Goal: Find specific page/section: Find specific page/section

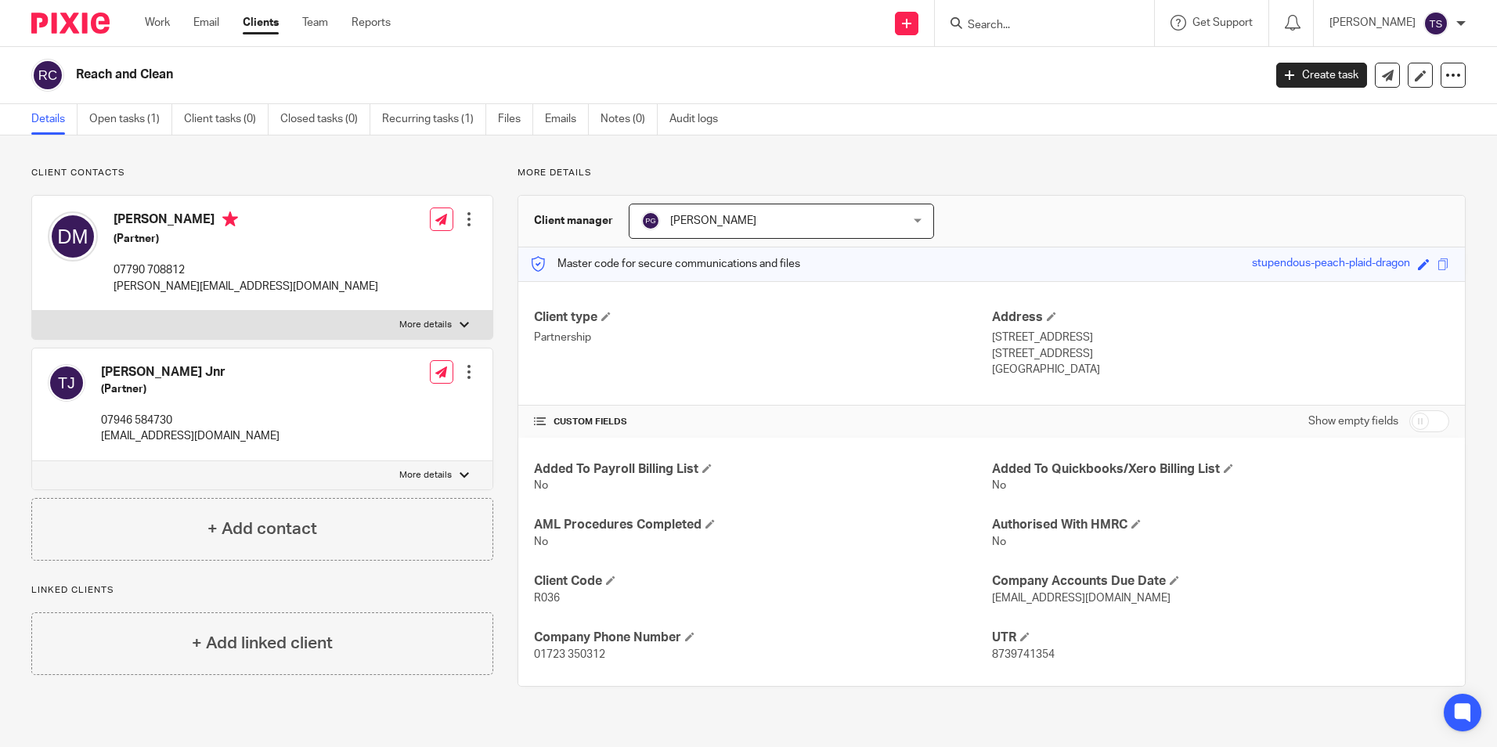
click at [1050, 28] on input "Search" at bounding box center [1036, 26] width 141 height 14
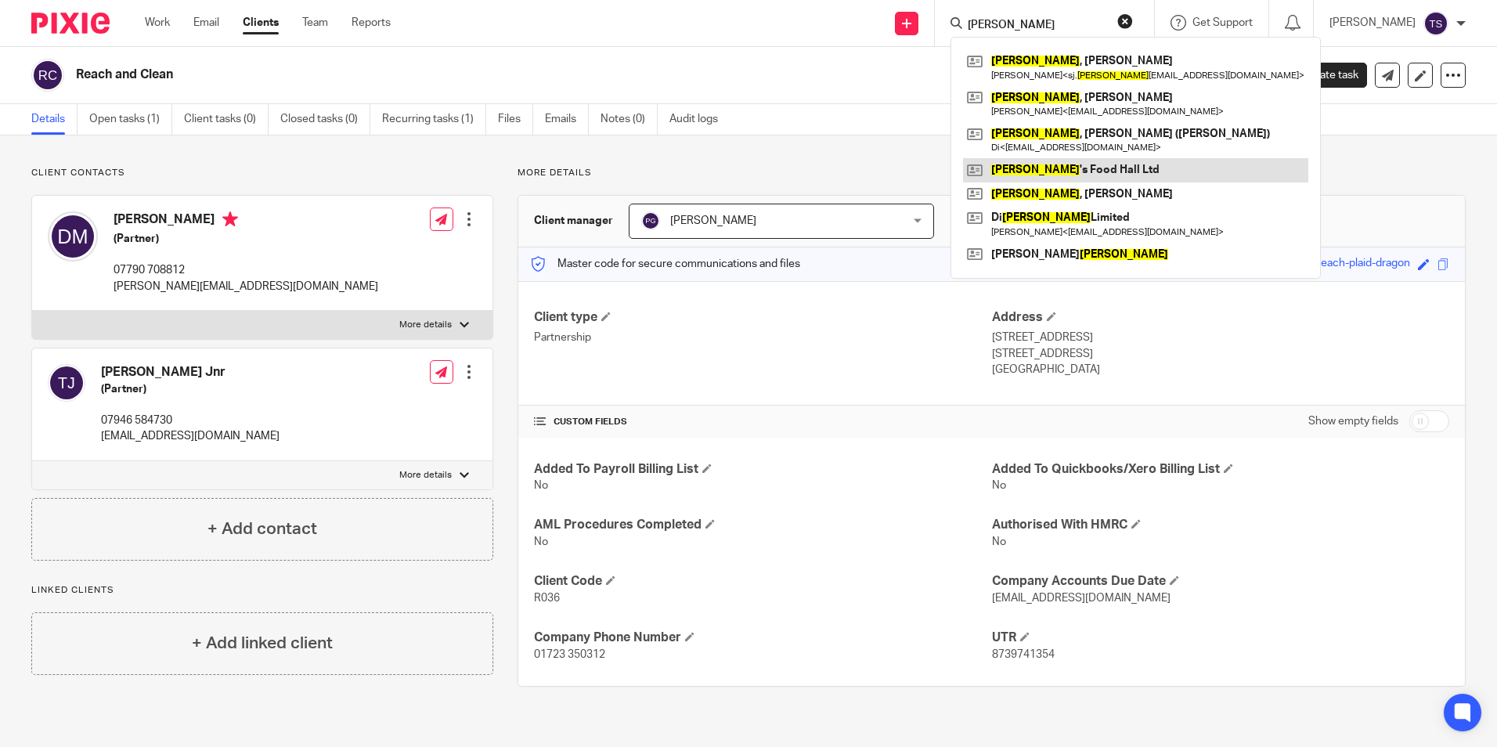
type input "wilson"
click at [1122, 164] on link at bounding box center [1135, 169] width 345 height 23
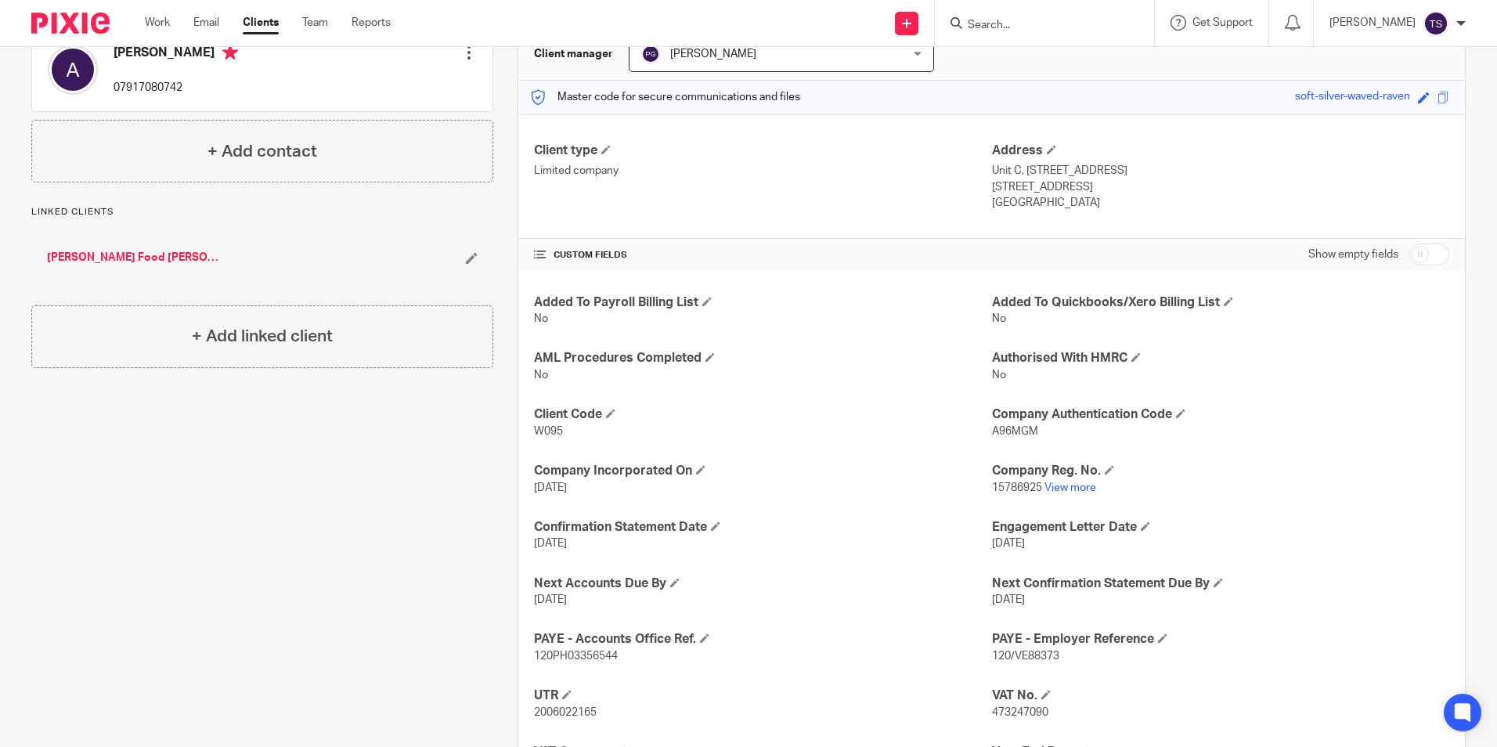
scroll to position [252, 0]
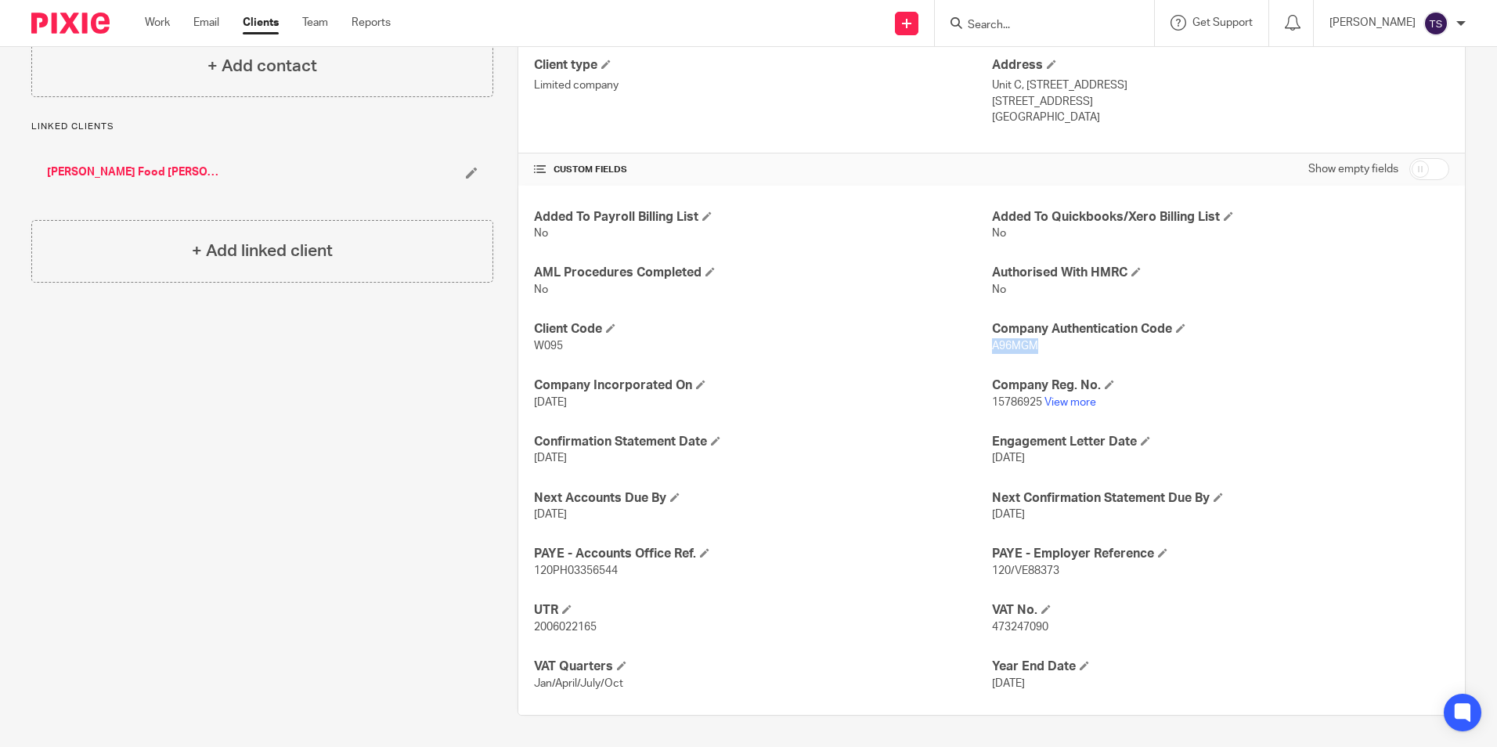
drag, startPoint x: 1034, startPoint y: 344, endPoint x: 986, endPoint y: 347, distance: 47.9
click at [992, 347] on p "A96MGM" at bounding box center [1220, 346] width 457 height 16
copy span "A96MGM"
click at [1088, 15] on form at bounding box center [1049, 23] width 167 height 20
click at [1067, 27] on input "Search" at bounding box center [1036, 26] width 141 height 14
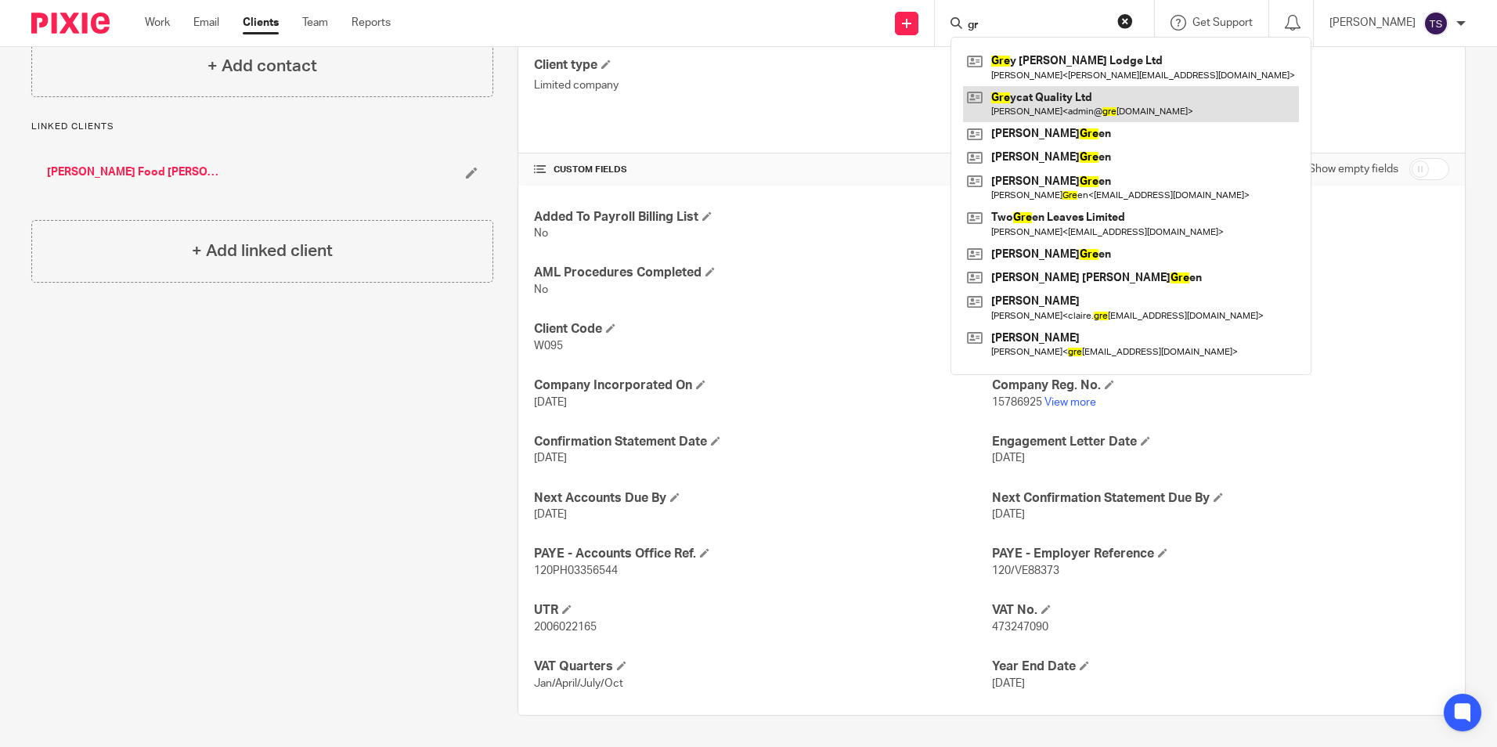
type input "g"
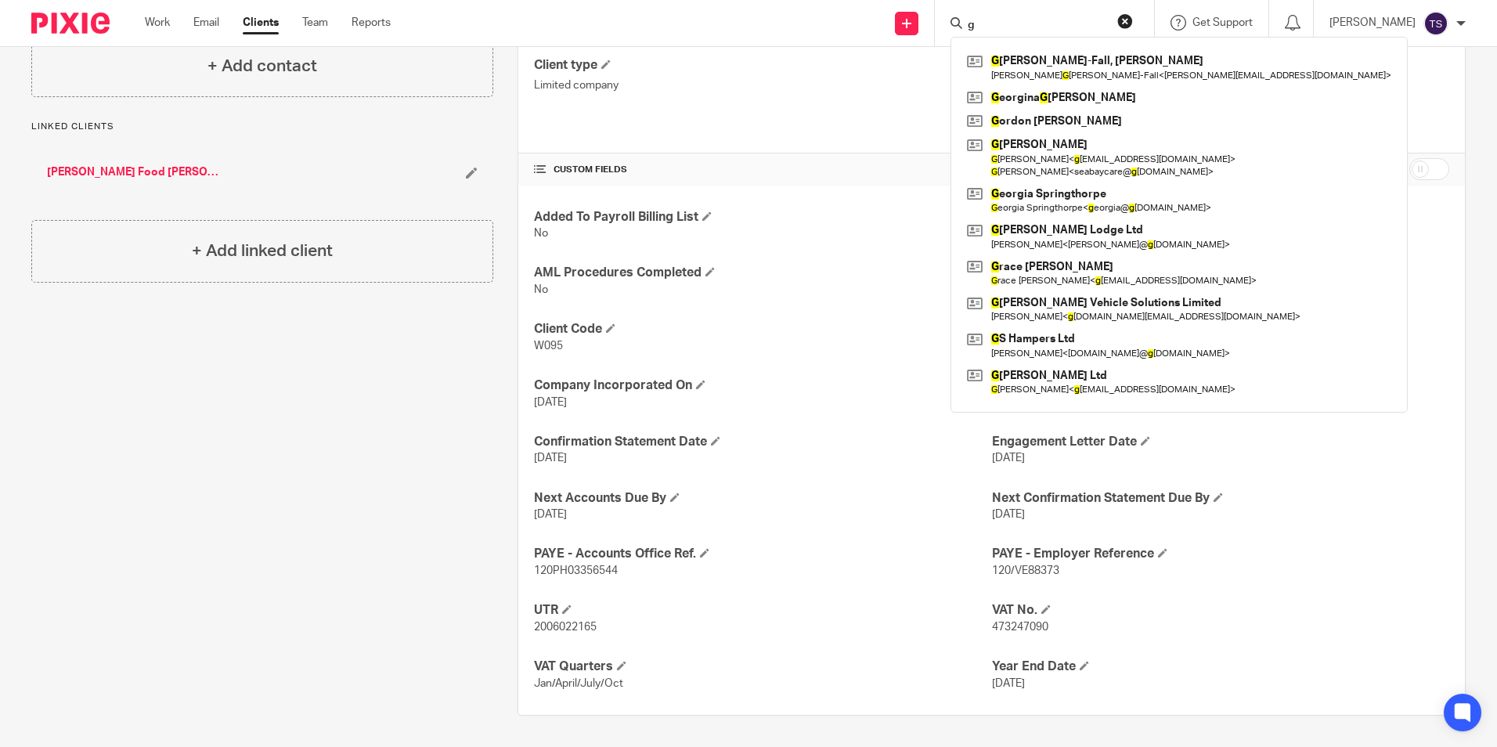
type input "g"
click at [1059, 11] on div "[PERSON_NAME], [PERSON_NAME] [PERSON_NAME]-Fall < [EMAIL_ADDRESS][DOMAIN_NAME] …" at bounding box center [1044, 23] width 219 height 46
click at [1065, 20] on input "g" at bounding box center [1036, 26] width 141 height 14
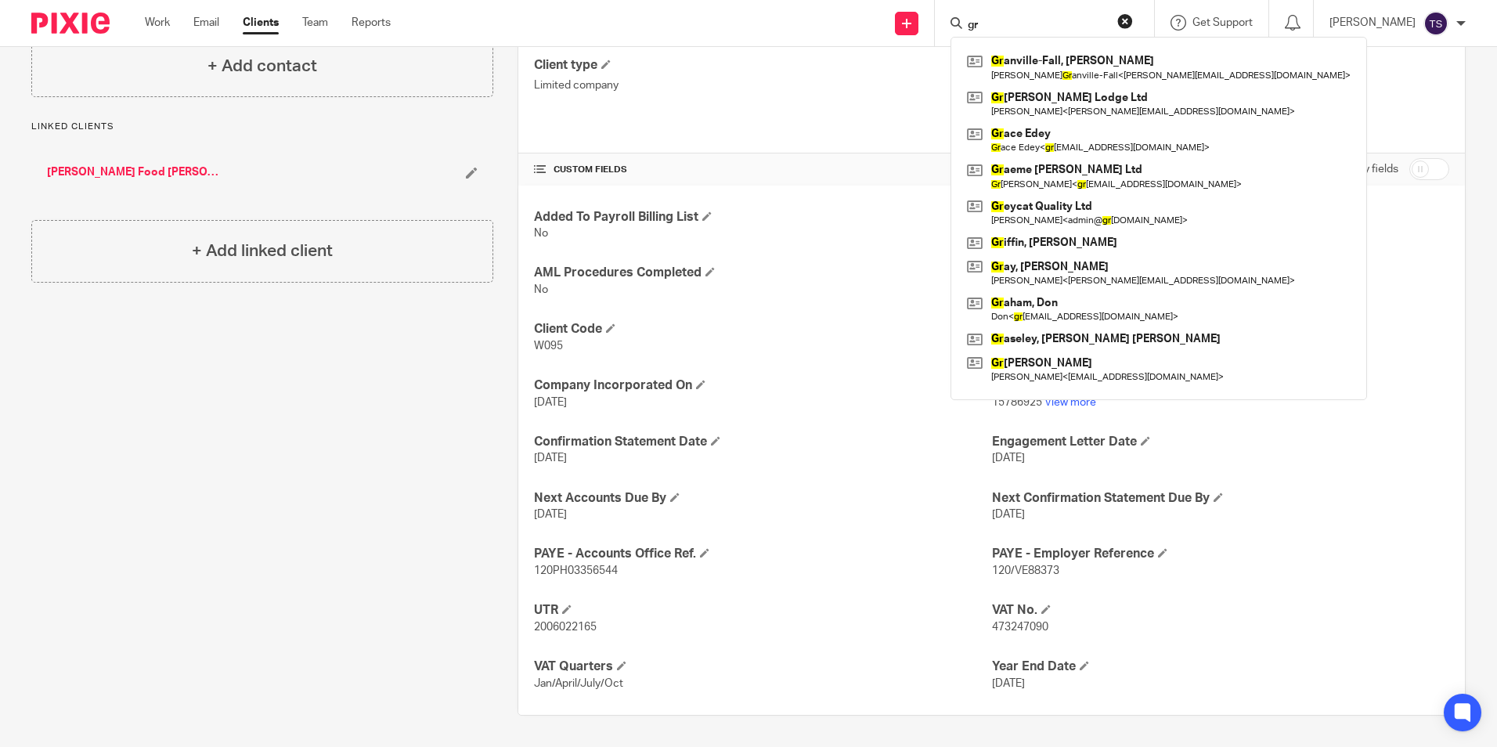
type input "g"
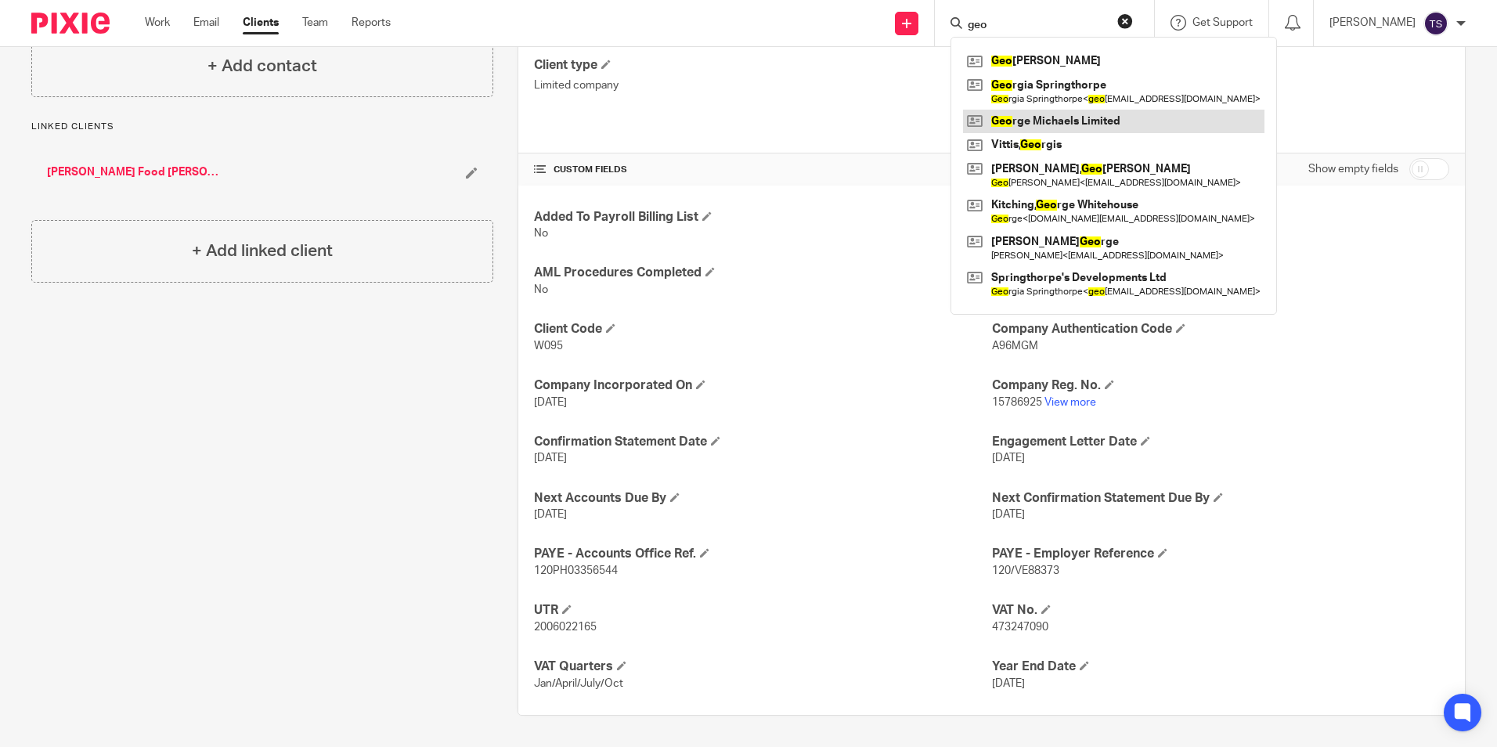
type input "geo"
click at [1121, 125] on link at bounding box center [1114, 121] width 302 height 23
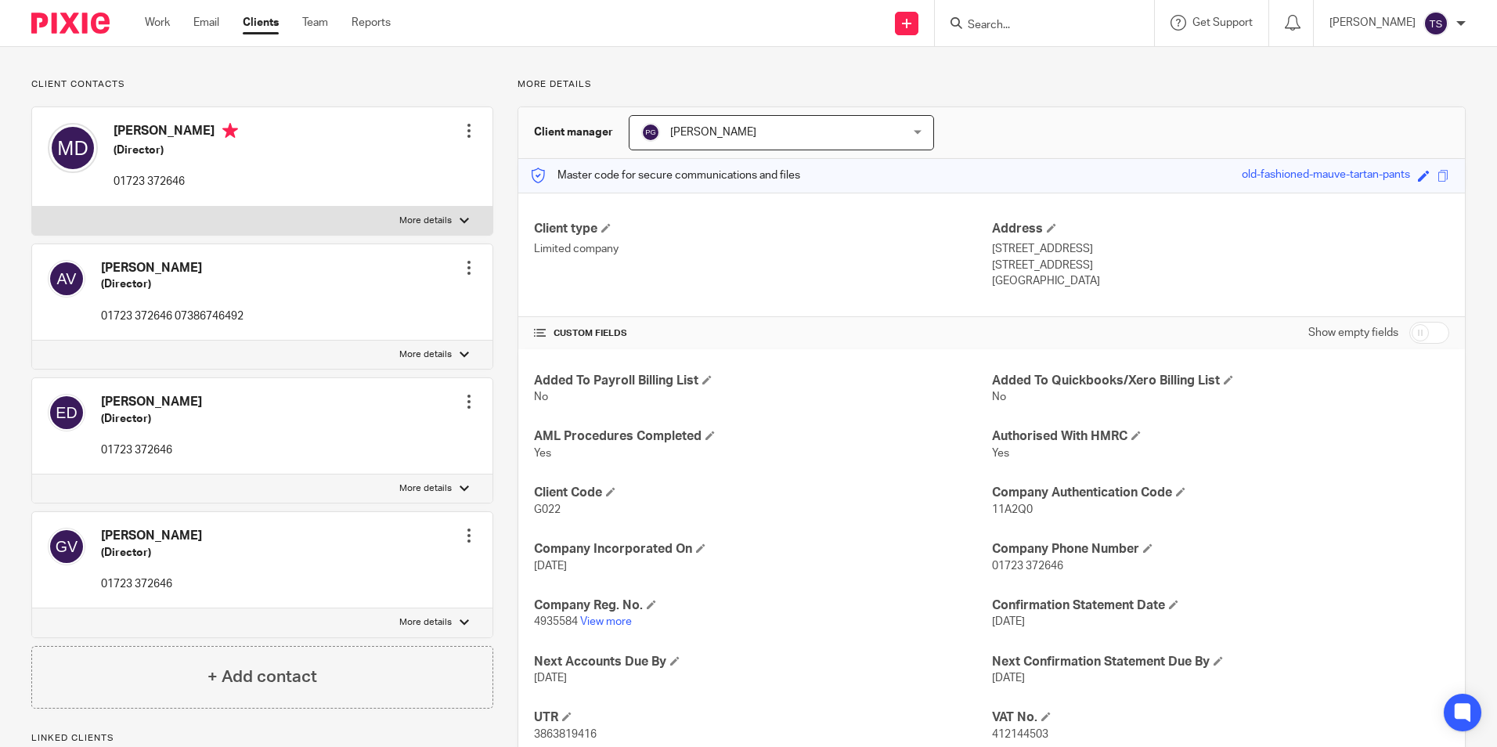
scroll to position [196, 0]
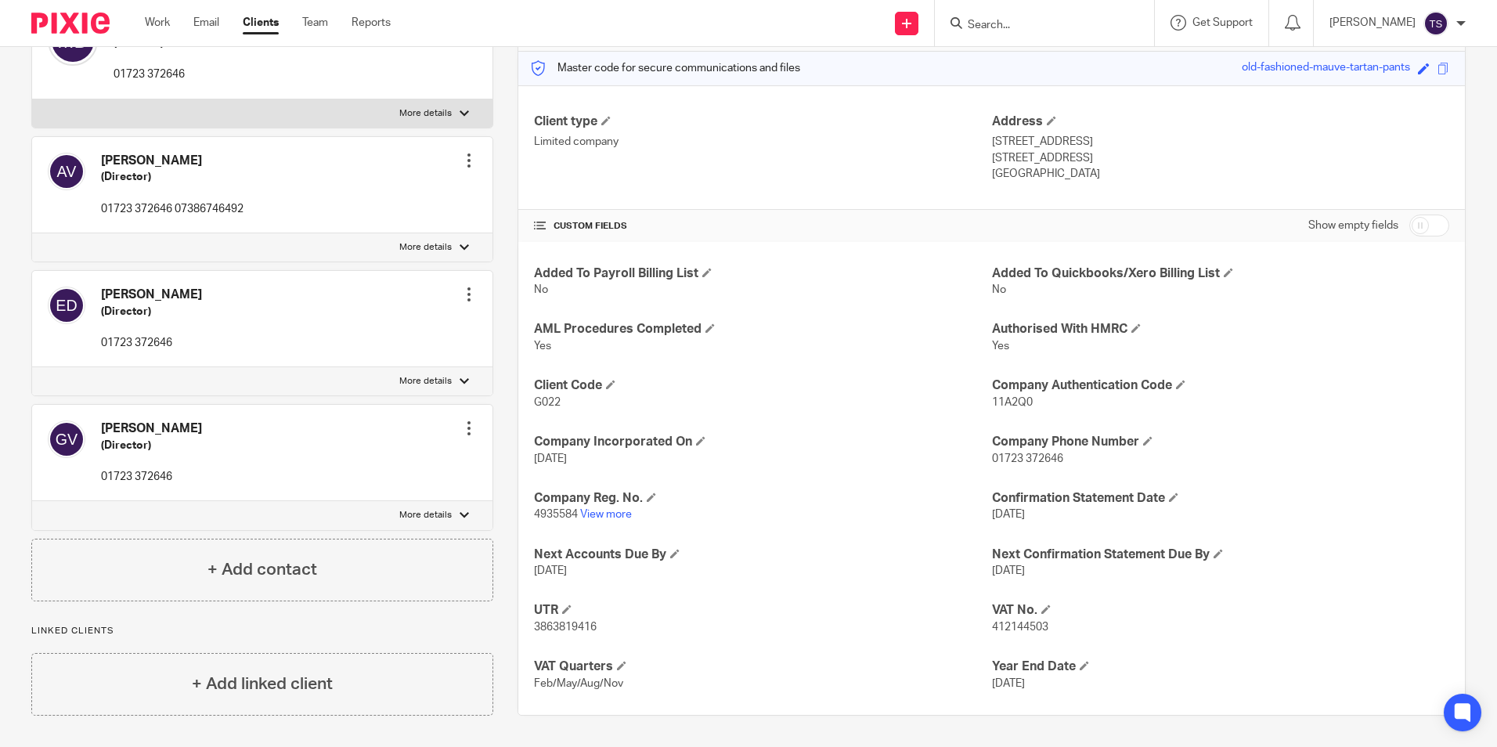
click at [1294, 140] on p "[STREET_ADDRESS]" at bounding box center [1220, 142] width 457 height 16
click at [1364, 146] on p "[STREET_ADDRESS]" at bounding box center [1220, 142] width 457 height 16
click at [1364, 147] on p "[STREET_ADDRESS]" at bounding box center [1220, 142] width 457 height 16
click at [1094, 23] on input "Search" at bounding box center [1036, 26] width 141 height 14
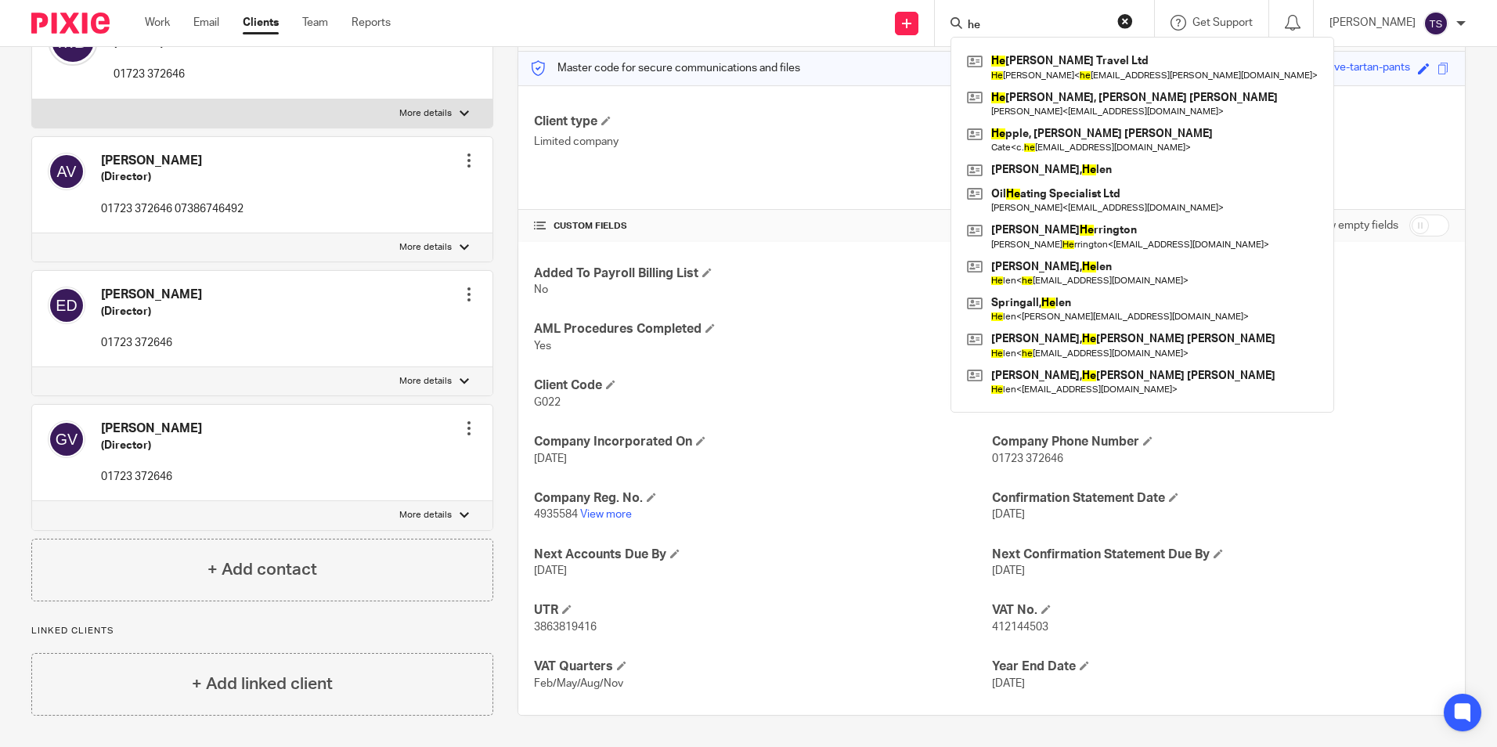
type input "h"
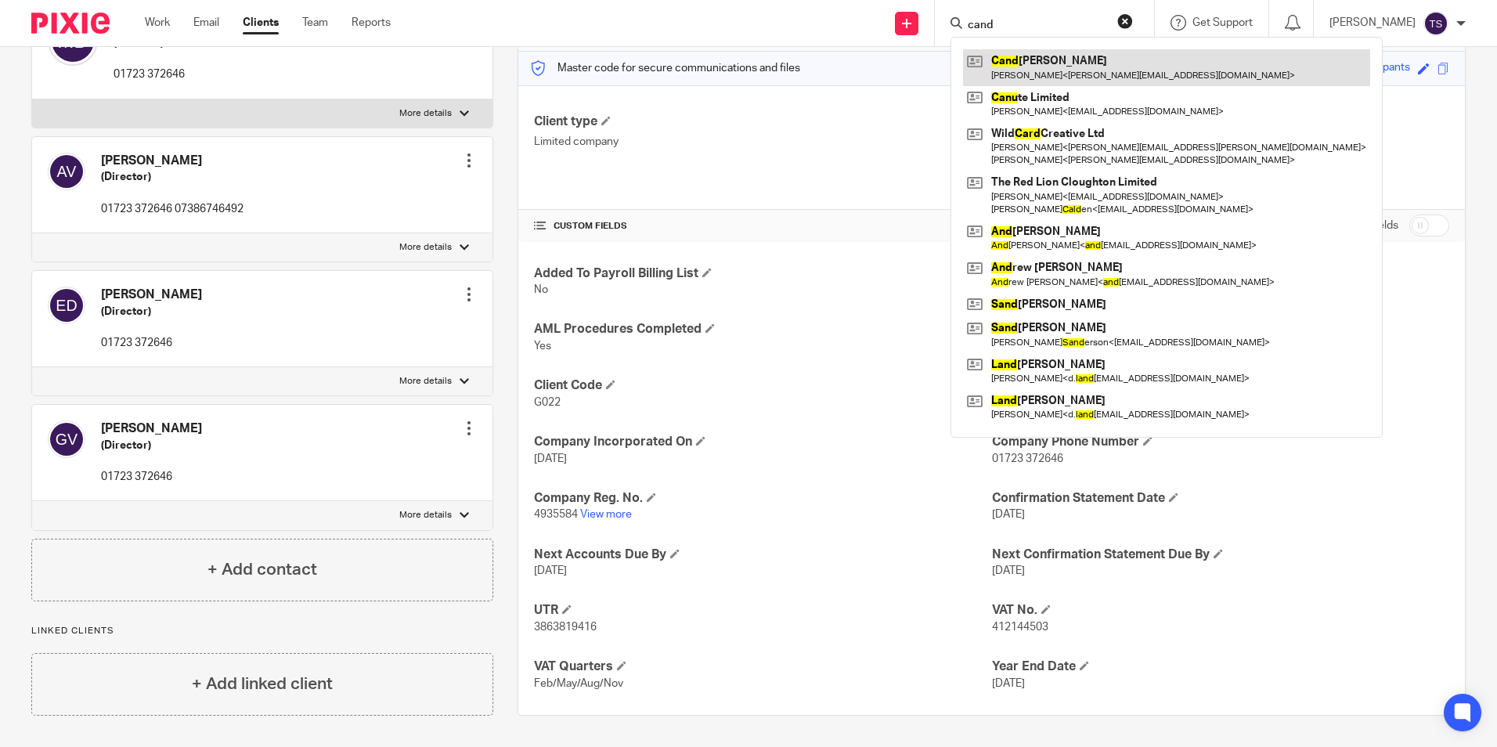
type input "cand"
click at [1157, 61] on link at bounding box center [1166, 67] width 407 height 36
